Goal: Information Seeking & Learning: Learn about a topic

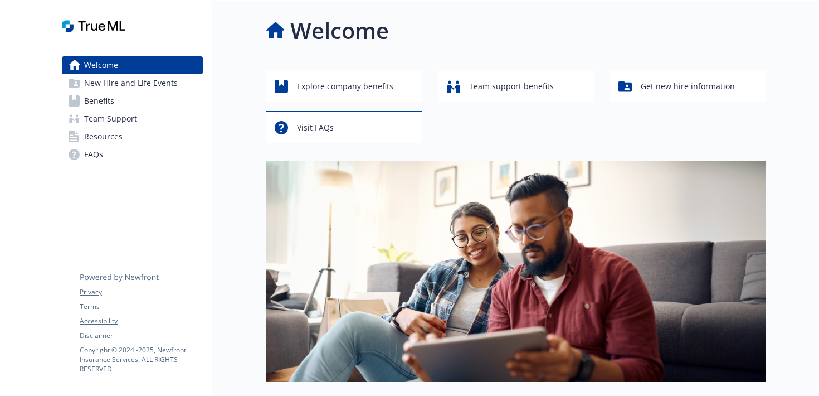
click at [164, 77] on span "New Hire and Life Events" at bounding box center [131, 83] width 94 height 18
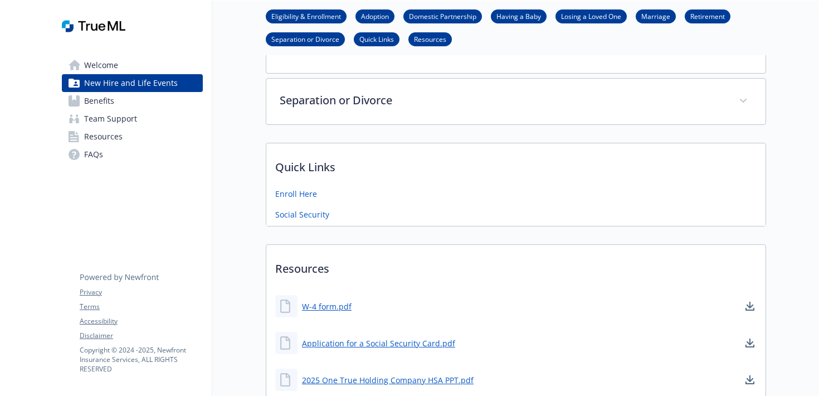
scroll to position [636, 0]
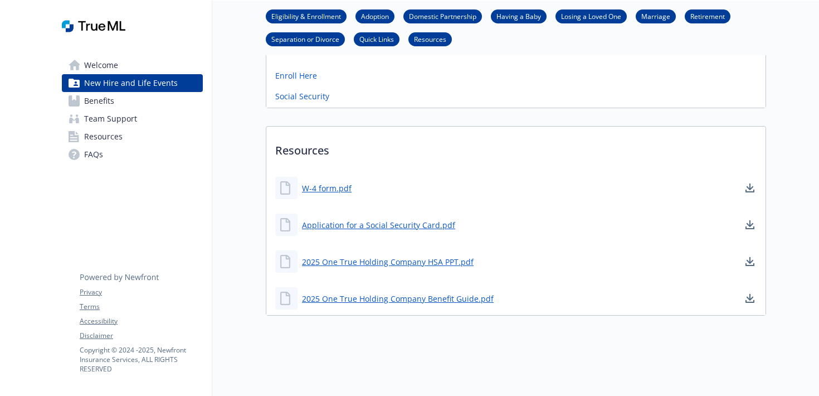
click at [113, 118] on span "Team Support" at bounding box center [110, 119] width 53 height 18
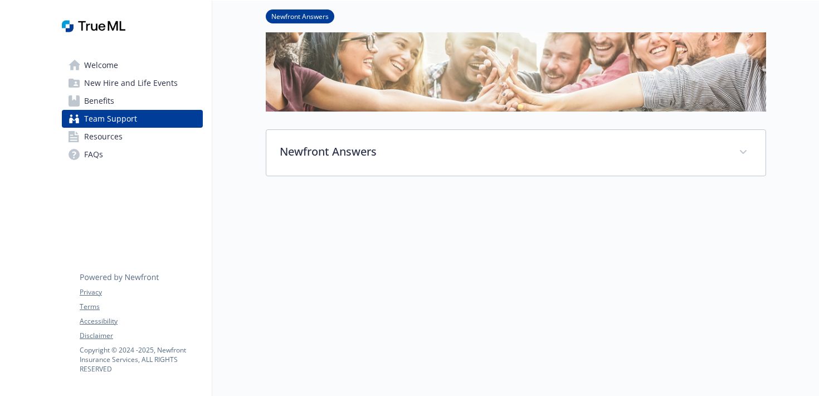
click at [119, 136] on span "Resources" at bounding box center [103, 137] width 38 height 18
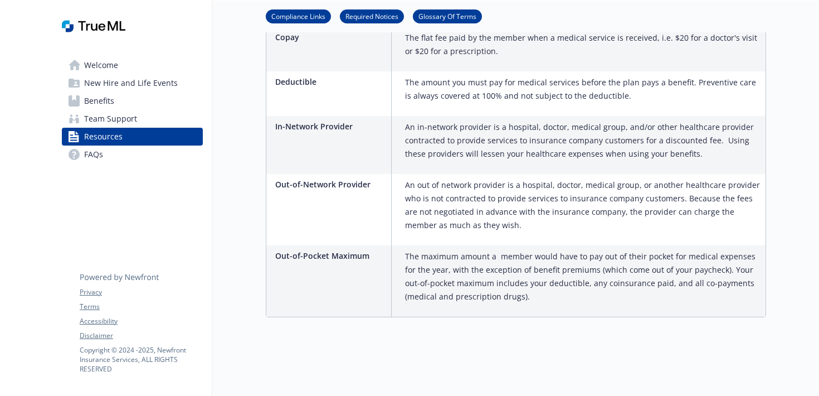
scroll to position [1270, 0]
click at [128, 103] on link "Benefits" at bounding box center [132, 101] width 141 height 18
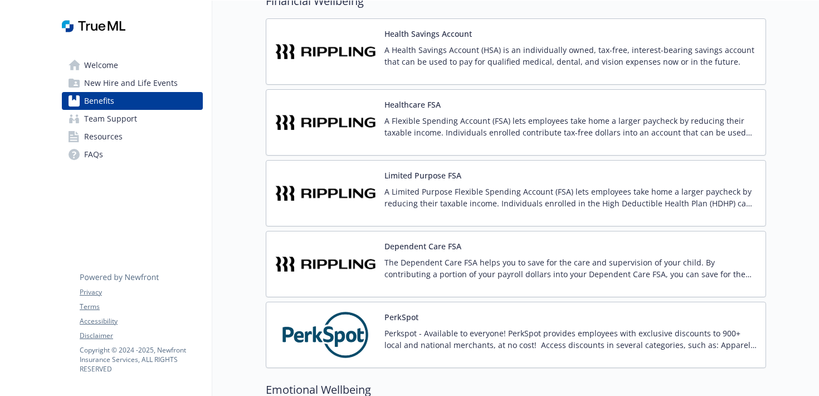
scroll to position [1744, 0]
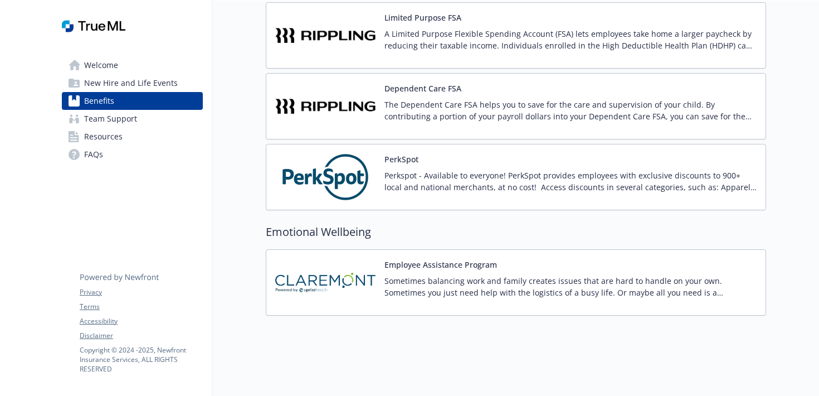
click at [355, 107] on img at bounding box center [325, 105] width 100 height 47
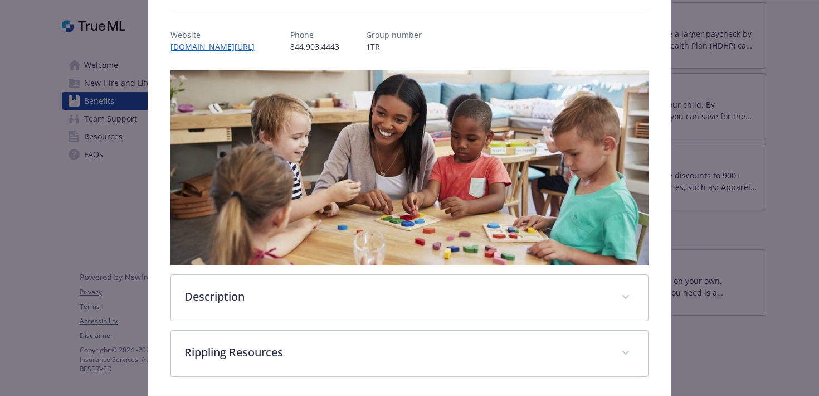
scroll to position [171, 0]
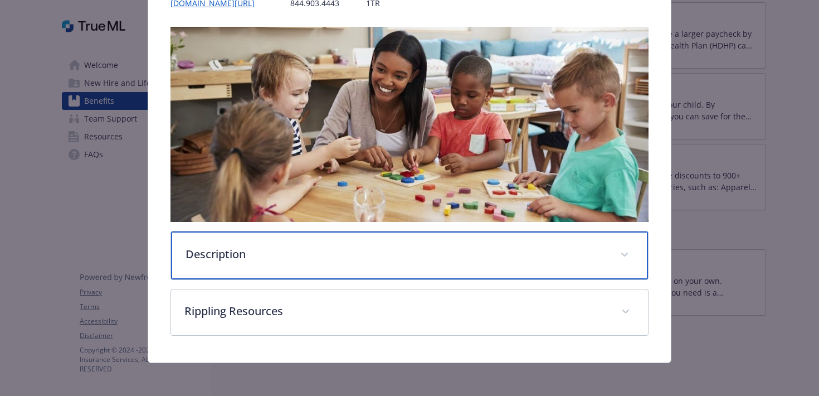
click at [371, 261] on div "Description" at bounding box center [409, 255] width 477 height 48
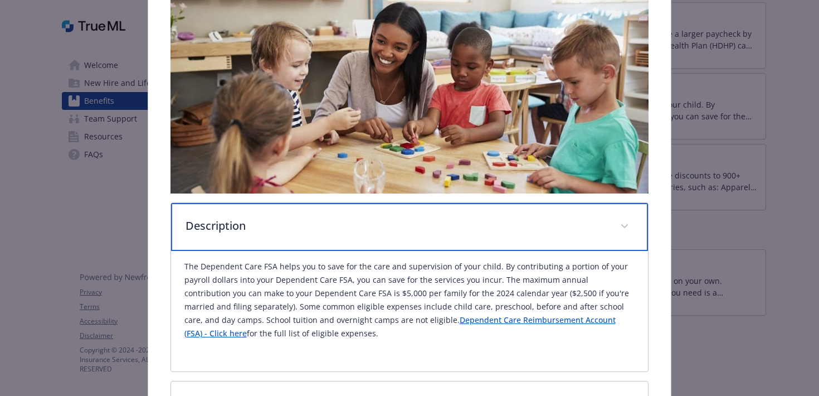
scroll to position [130, 0]
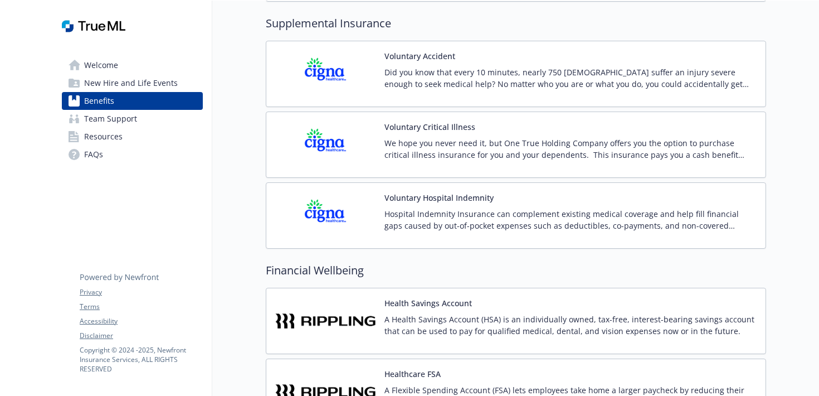
scroll to position [1315, 0]
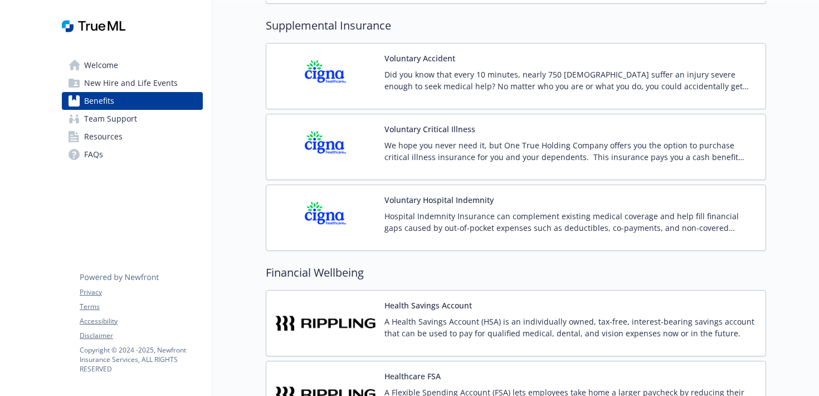
click at [407, 197] on button "Voluntary Hospital Indemnity" at bounding box center [438, 200] width 109 height 12
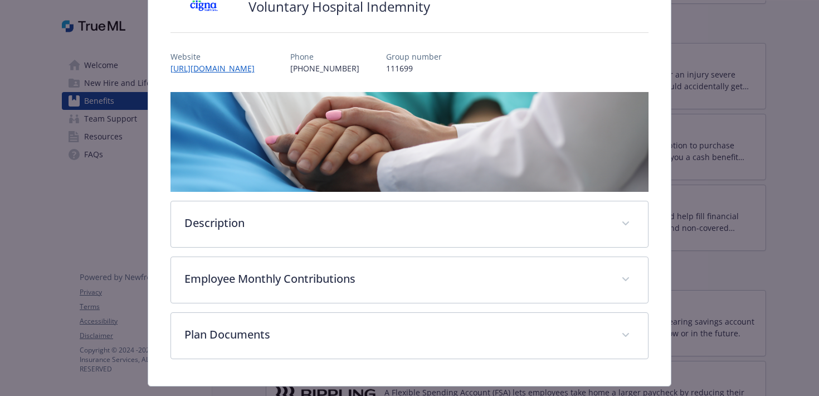
scroll to position [132, 0]
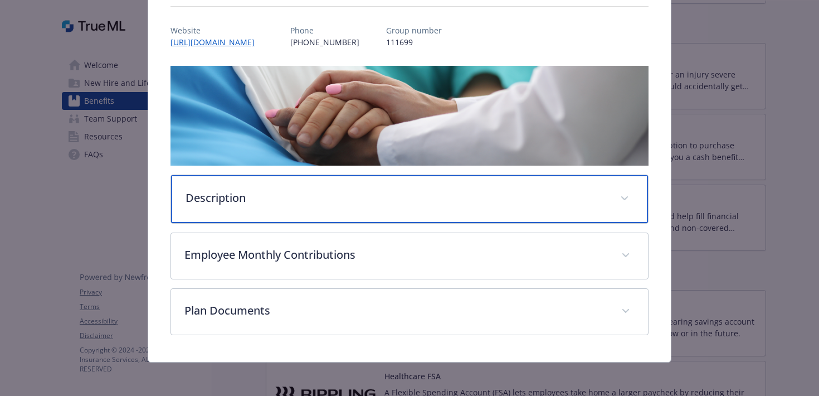
click at [396, 202] on p "Description" at bounding box center [397, 197] width 422 height 17
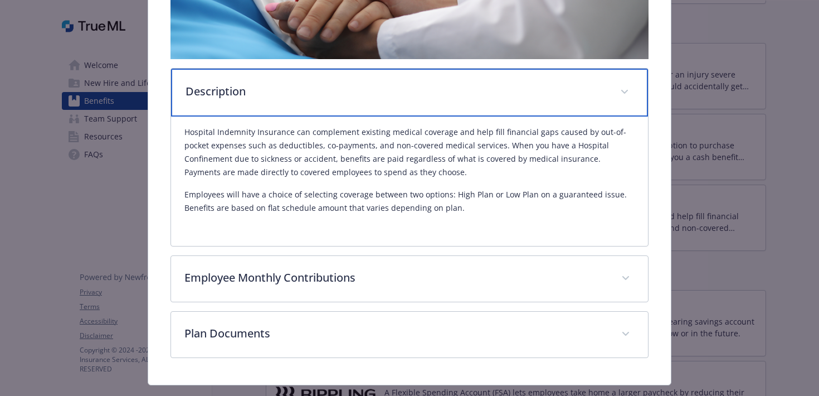
scroll to position [240, 0]
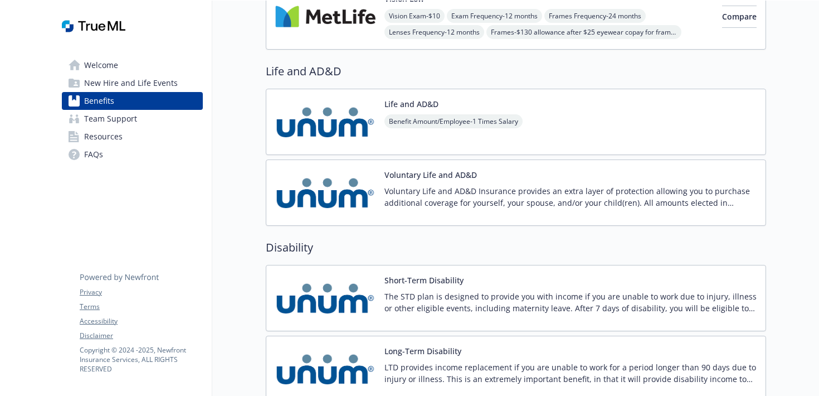
scroll to position [739, 0]
